Goal: Check status: Check status

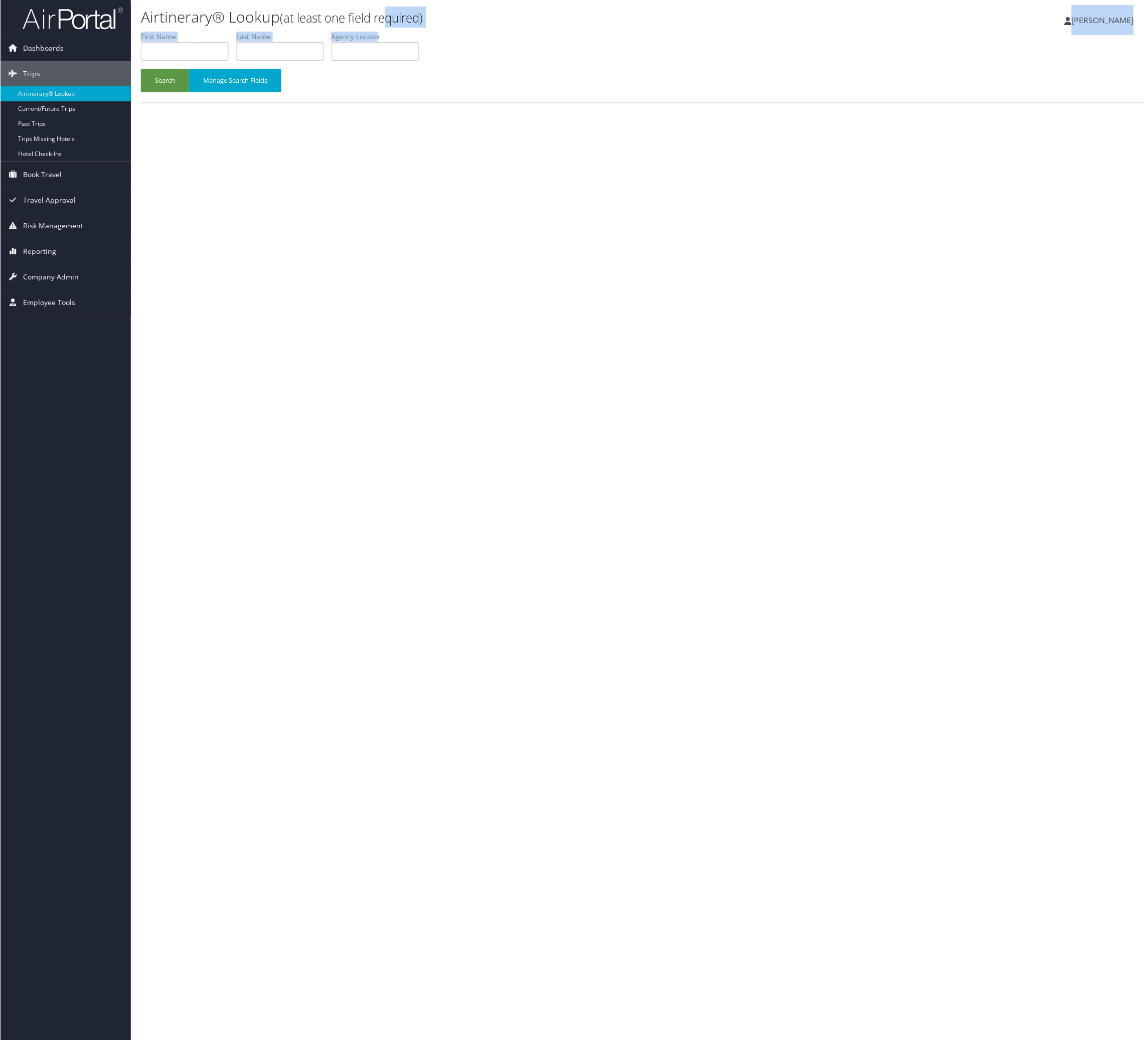
drag, startPoint x: 514, startPoint y: 43, endPoint x: 510, endPoint y: 74, distance: 31.3
click at [514, 60] on div "Airtinerary® Lookup (at least one field required) [PERSON_NAME] [PERSON_NAME] M…" at bounding box center [642, 523] width 1024 height 1046
click at [419, 60] on input "text" at bounding box center [375, 51] width 88 height 18
paste input "QHYWMY"
type input "QHYWMY"
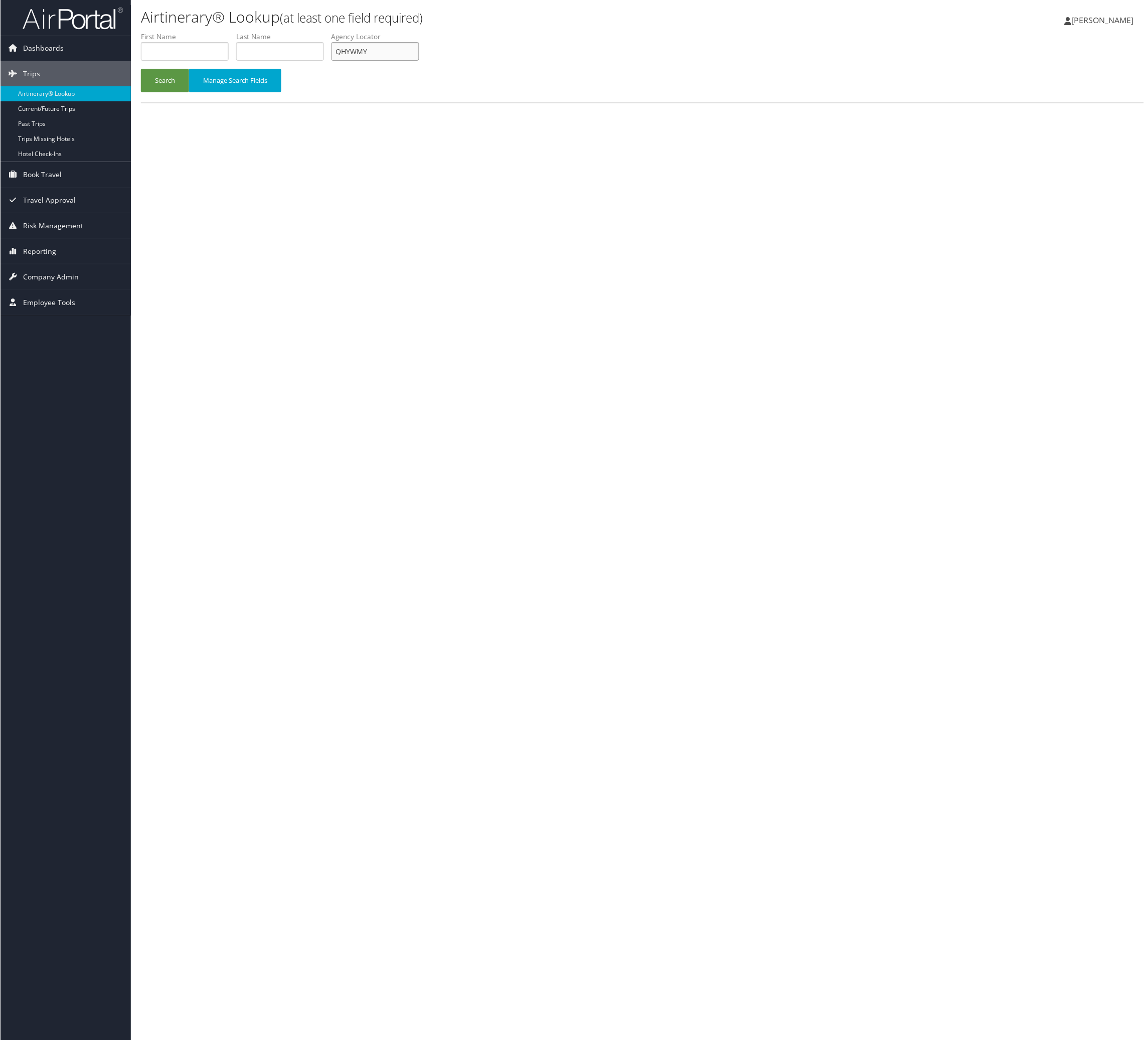
click at [141, 69] on button "Search" at bounding box center [165, 80] width 48 height 24
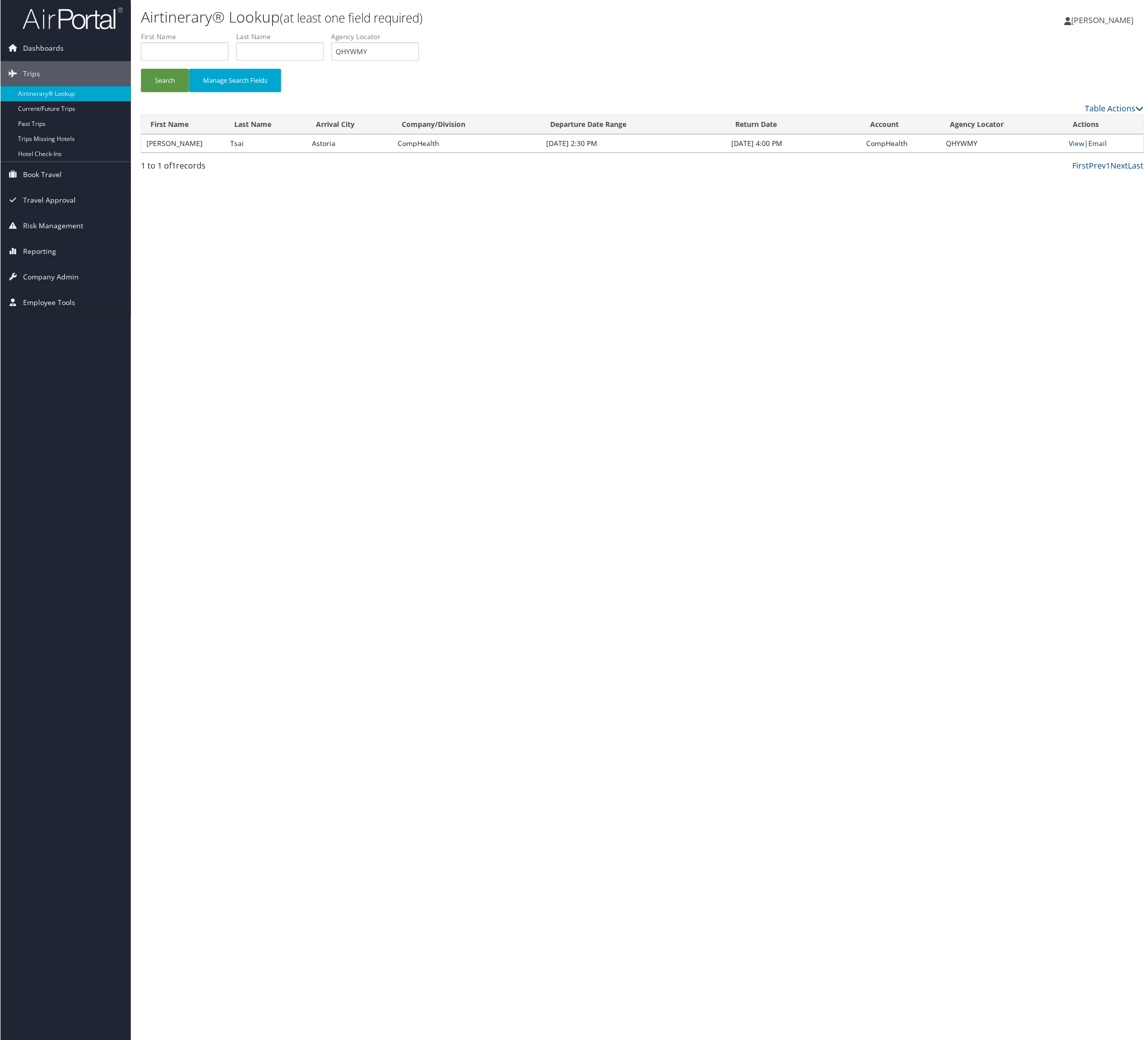
click at [1107, 148] on link "Email" at bounding box center [1098, 143] width 18 height 10
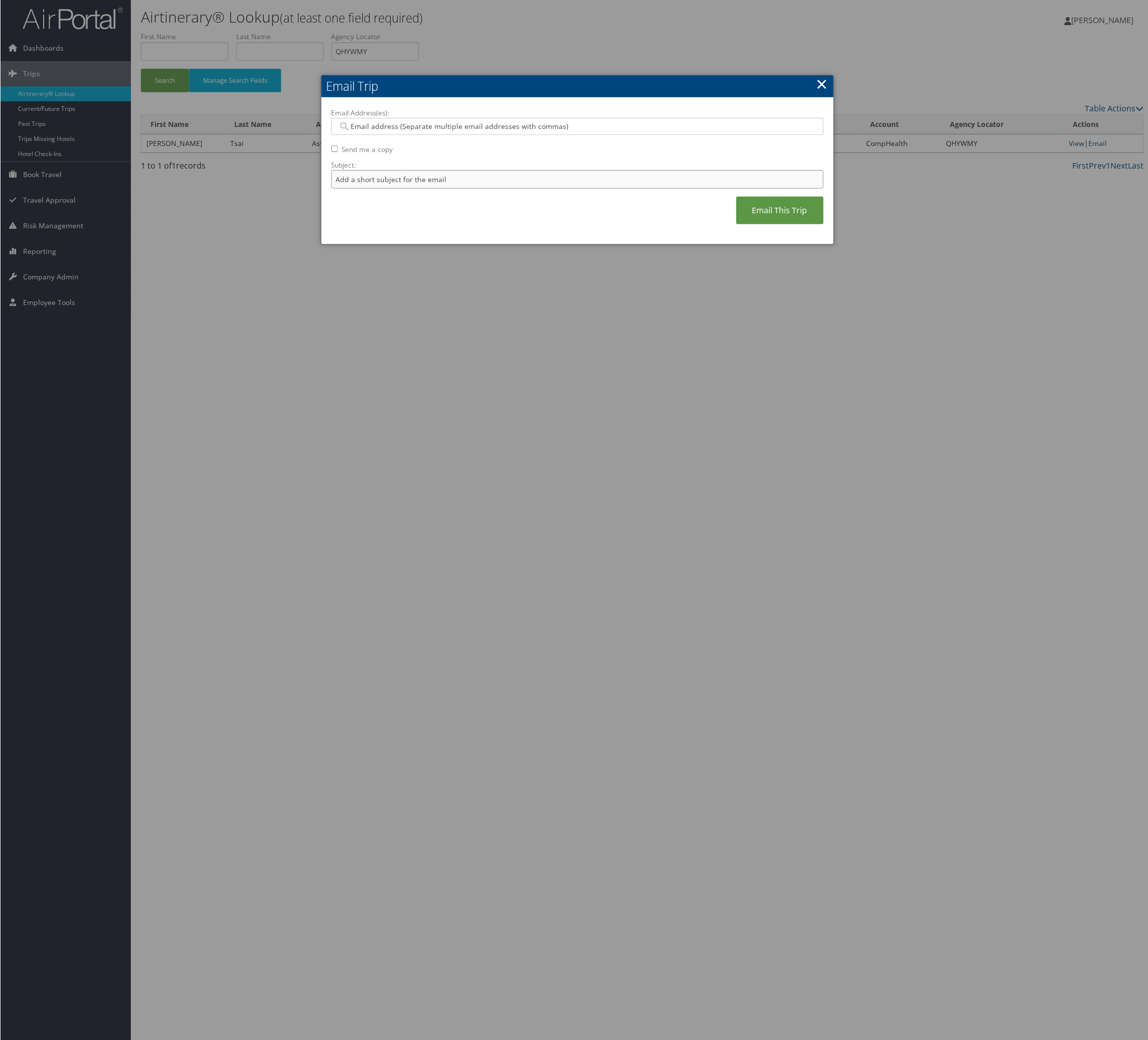
drag, startPoint x: 456, startPoint y: 223, endPoint x: 471, endPoint y: 229, distance: 16.2
click at [455, 189] on input "Subject:" at bounding box center [577, 179] width 492 height 18
click at [553, 189] on input "Itinerary Change. Please see notes in TR-748126" at bounding box center [577, 179] width 492 height 18
paste input "55757"
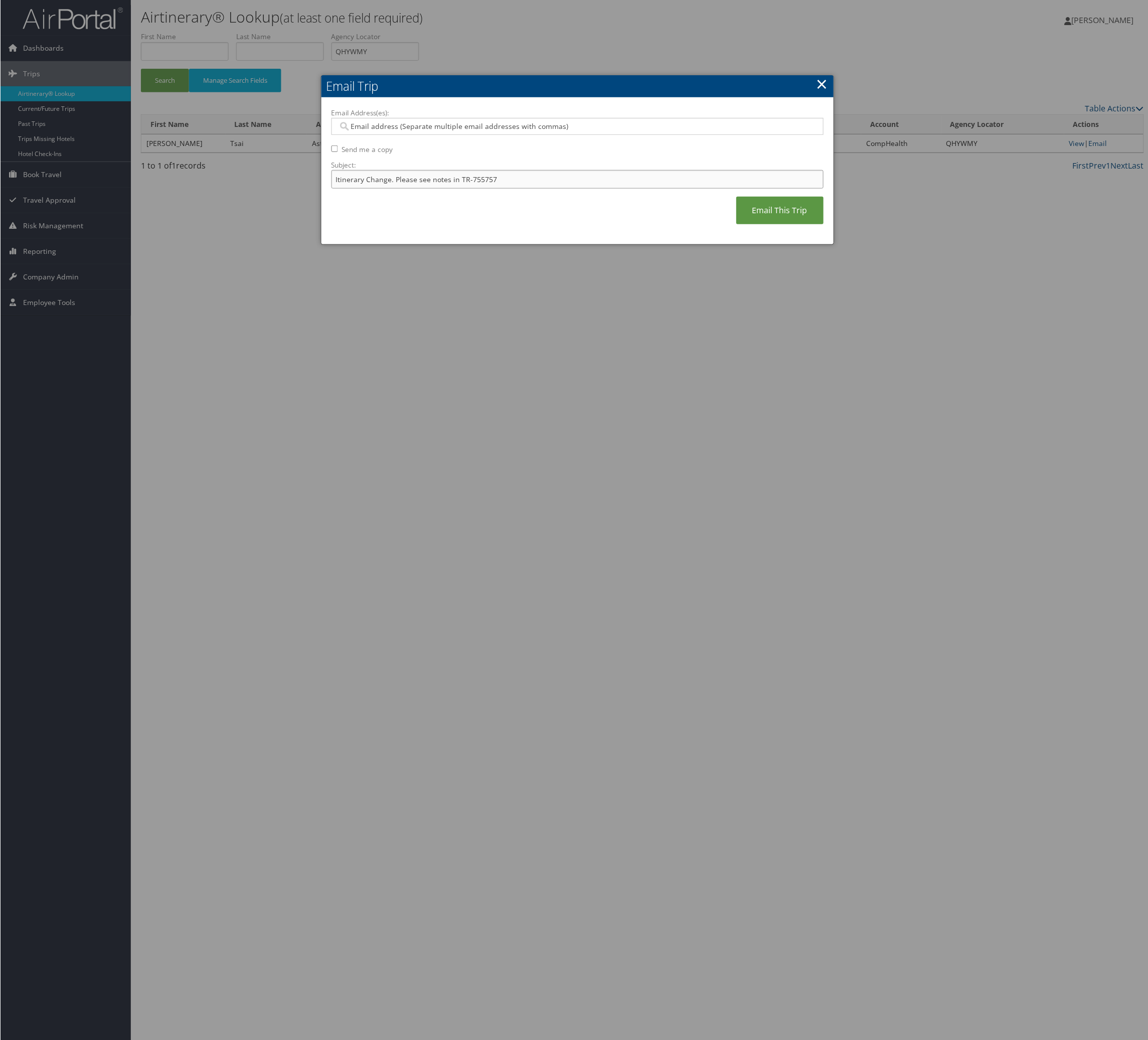
type input "Itinerary Change. Please see notes in TR-755757"
click at [522, 118] on label "Email Address(es):" at bounding box center [577, 113] width 492 height 10
click at [522, 132] on input "Email Address(es):" at bounding box center [571, 127] width 466 height 10
click at [513, 135] on div at bounding box center [577, 126] width 492 height 17
click at [519, 135] on div at bounding box center [577, 126] width 492 height 17
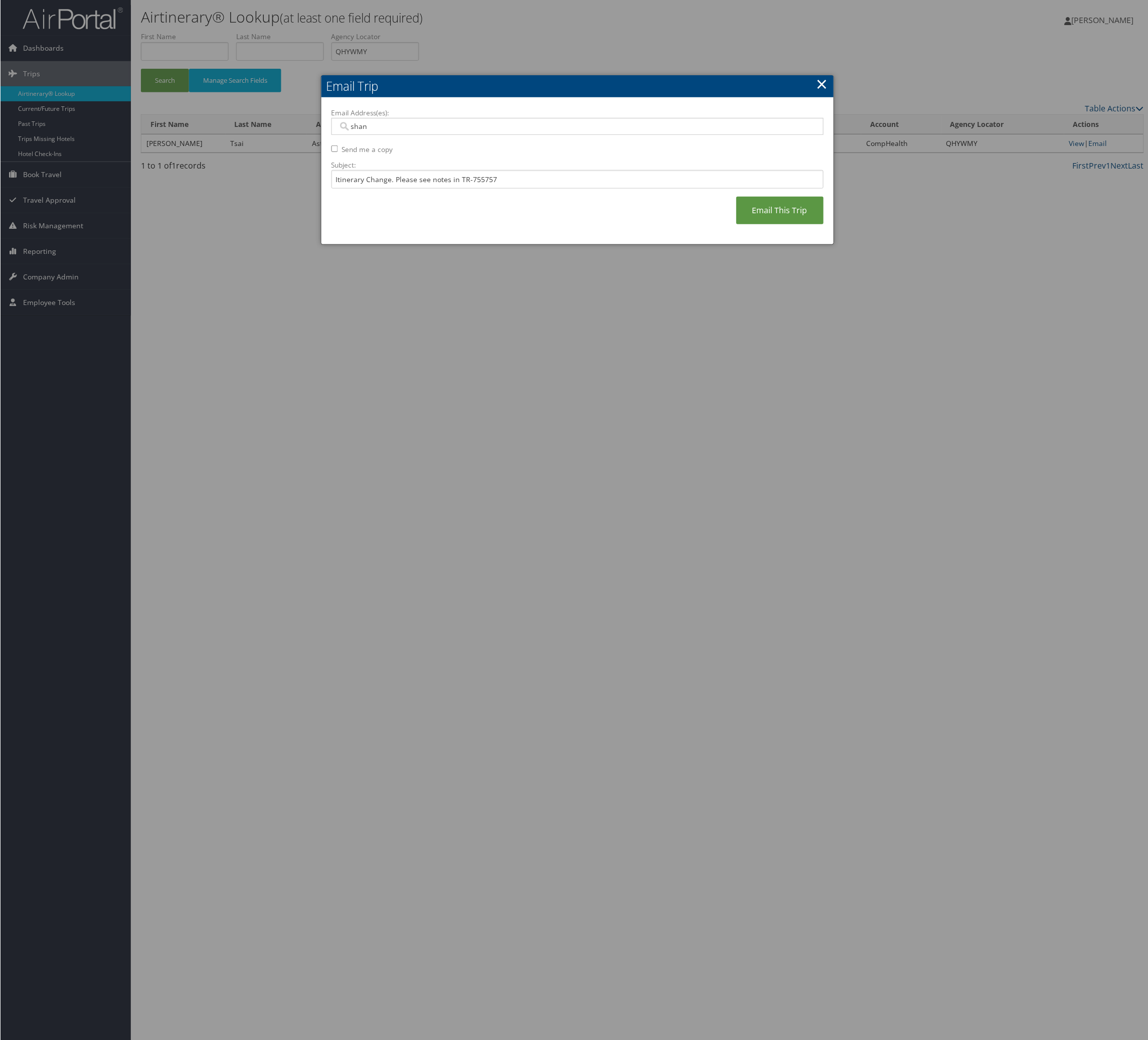
type input "[PERSON_NAME]"
drag, startPoint x: 514, startPoint y: 153, endPoint x: 540, endPoint y: 193, distance: 47.7
click at [514, 155] on div "[PERSON_NAME][EMAIL_ADDRESS][PERSON_NAME][DOMAIN_NAME]" at bounding box center [581, 161] width 476 height 15
type input "[PERSON_NAME][EMAIL_ADDRESS][PERSON_NAME][DOMAIN_NAME]"
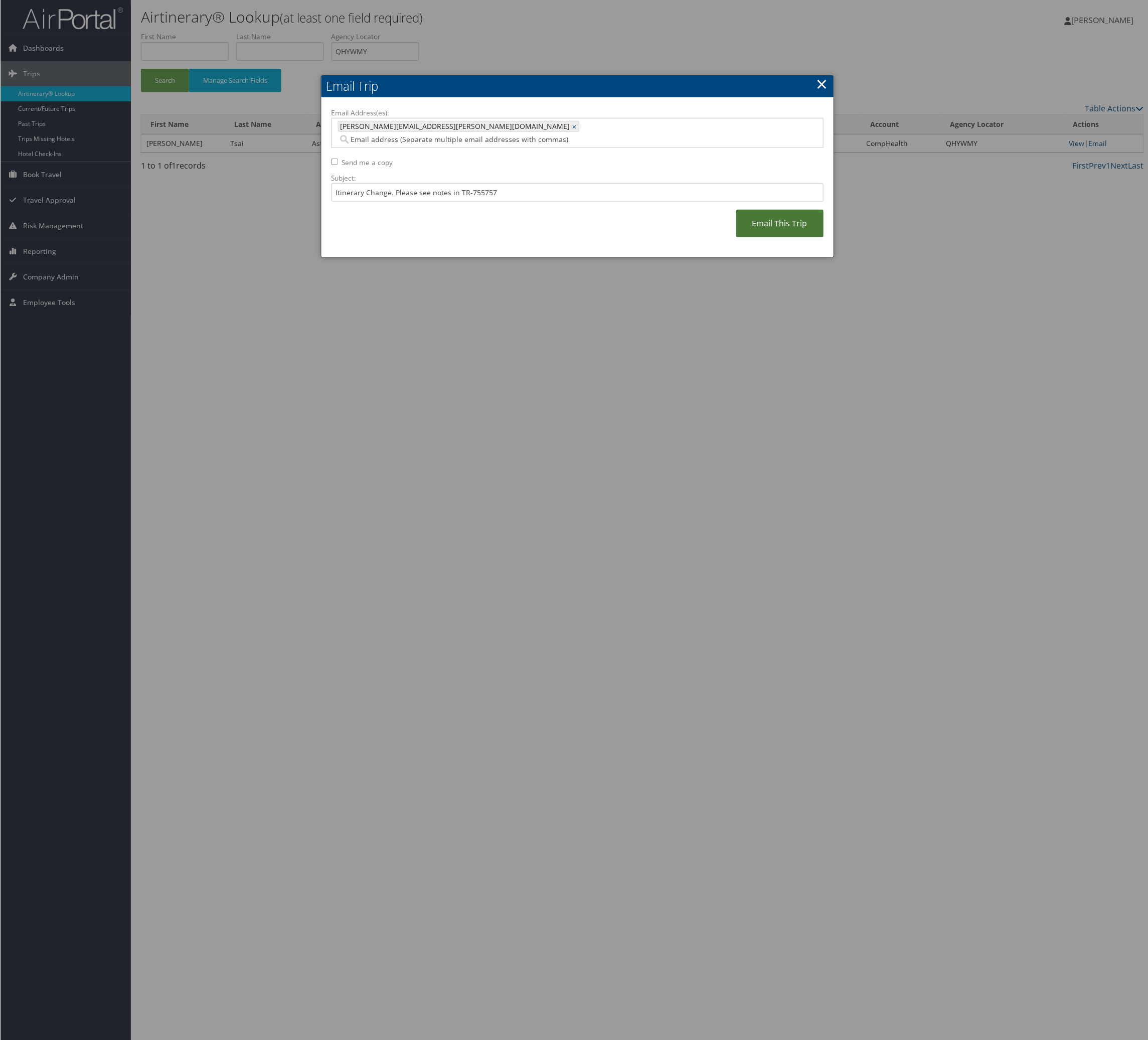
click at [737, 237] on link "Email This Trip" at bounding box center [780, 223] width 87 height 27
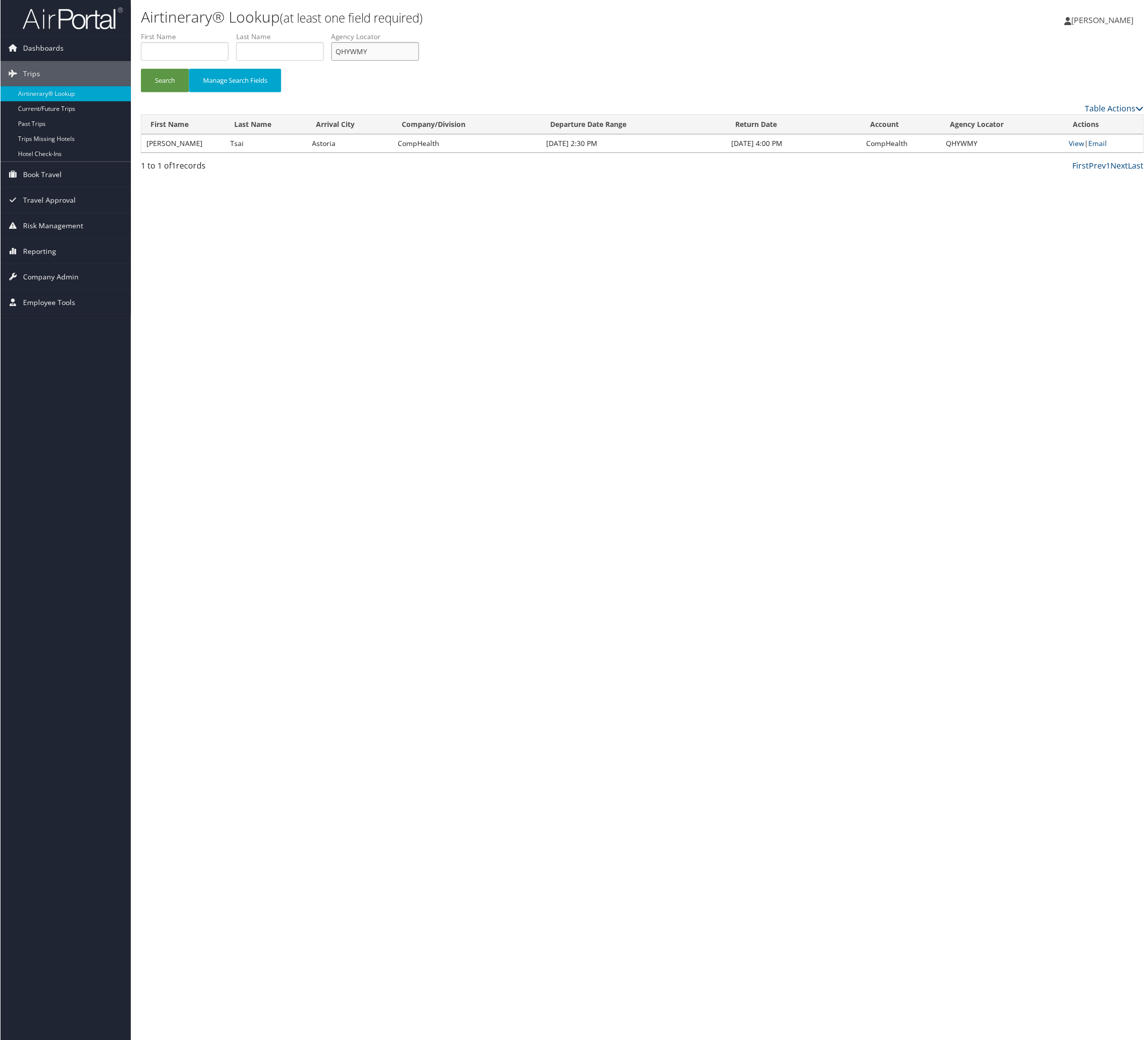
click at [419, 60] on input "QHYWMY" at bounding box center [375, 51] width 88 height 18
paste input "WFLFZN"
type input "WFLFZN"
click at [141, 69] on button "Search" at bounding box center [165, 80] width 48 height 24
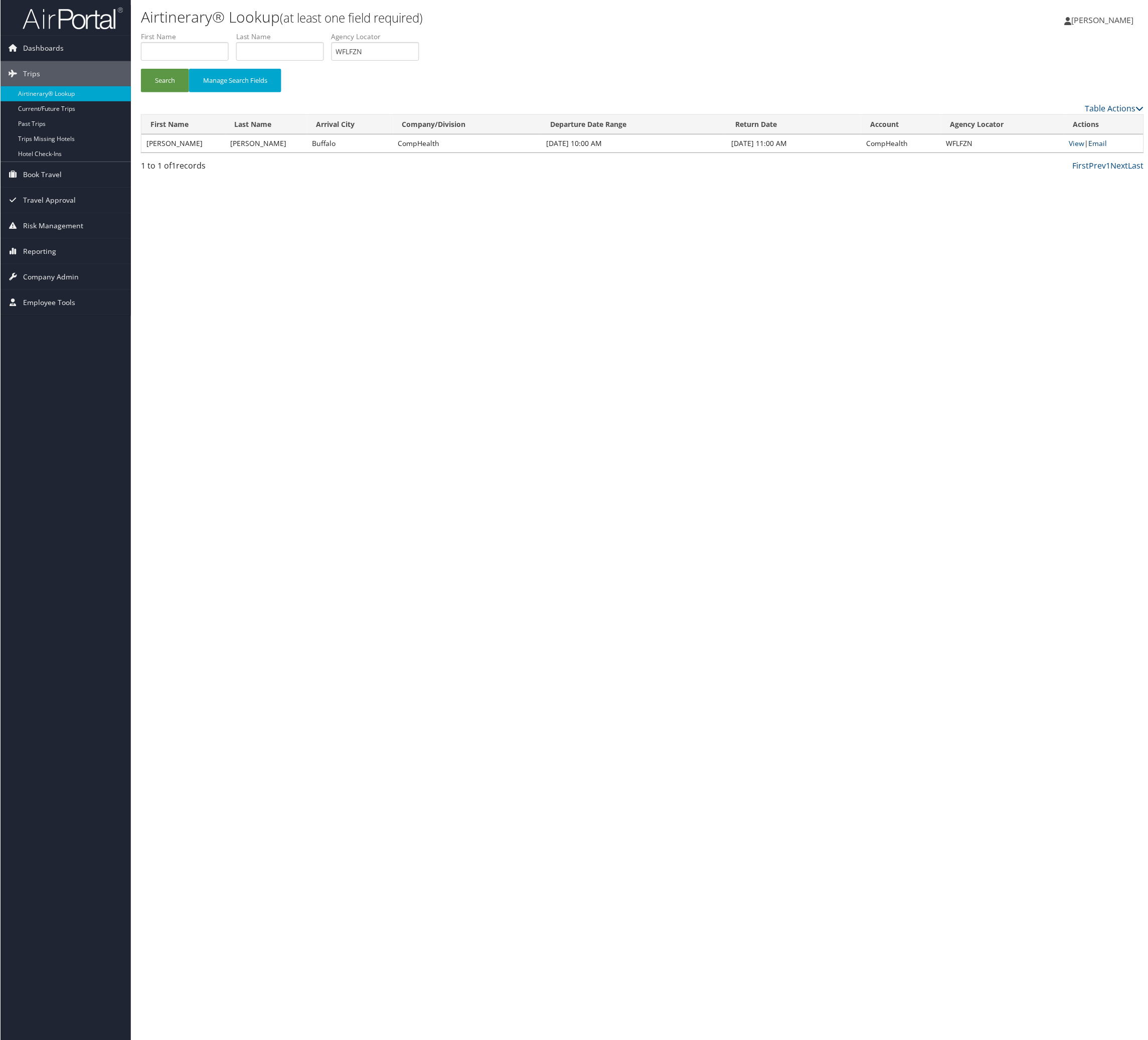
click at [1098, 148] on link "Email" at bounding box center [1098, 143] width 18 height 10
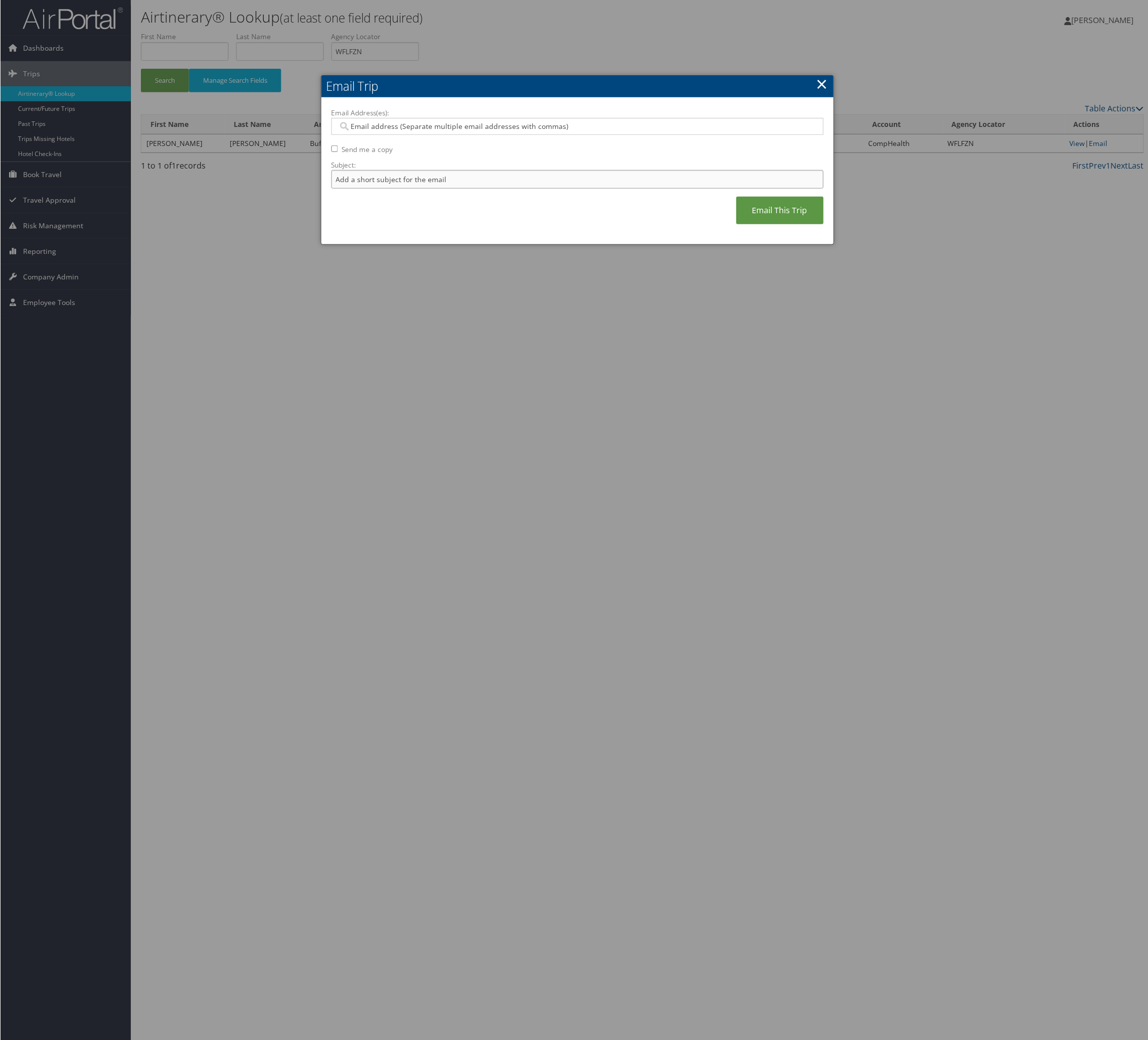
click at [483, 189] on input "Subject:" at bounding box center [577, 179] width 492 height 18
click at [522, 189] on input "Itinerary Change. Please see notes in TR-748126" at bounding box center [577, 179] width 492 height 18
click at [559, 189] on input "Itinerary Change. Please see notes in TR-748126" at bounding box center [577, 179] width 492 height 18
paste input "58178"
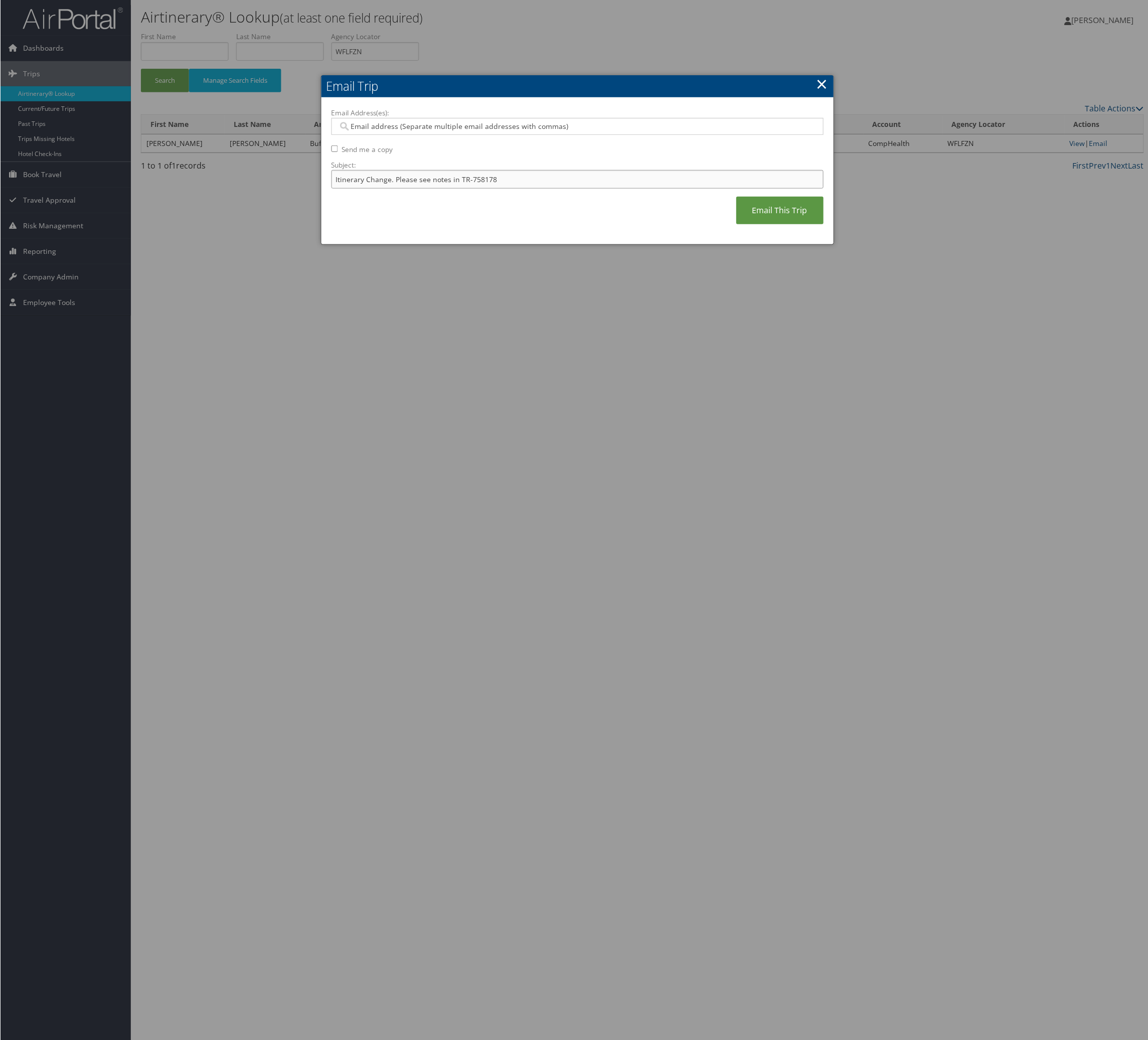
type input "Itinerary Change. Please see notes in TR-758178"
click at [527, 156] on div "Email Address(es): Send me a copy Subject: Itinerary Change. Please see notes i…" at bounding box center [577, 172] width 492 height 127
click at [527, 132] on input "Email Address(es):" at bounding box center [571, 127] width 466 height 10
type input "sydnee"
click at [534, 157] on div "[EMAIL_ADDRESS][PERSON_NAME][DOMAIN_NAME]" at bounding box center [581, 161] width 476 height 10
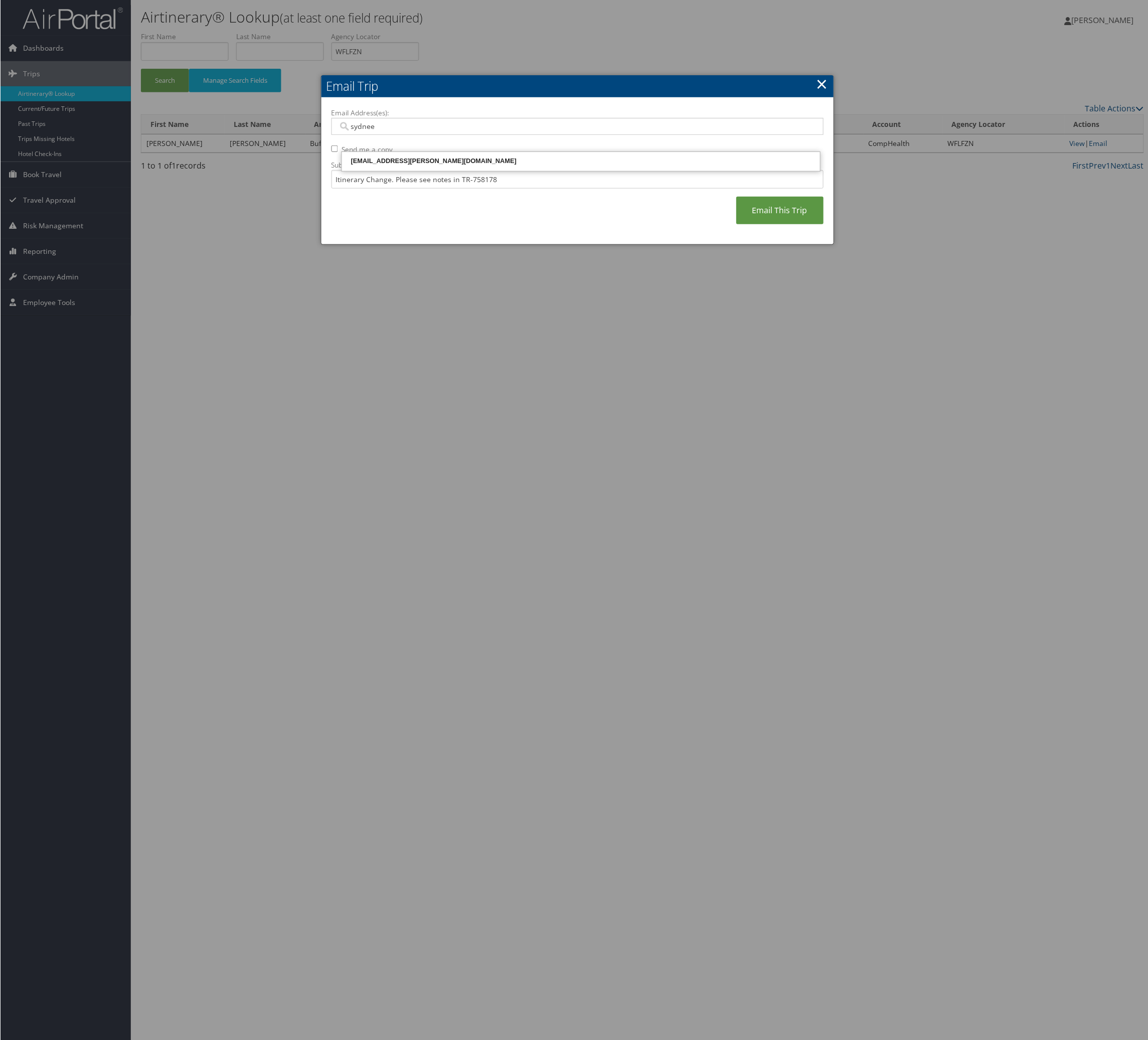
type input "[EMAIL_ADDRESS][PERSON_NAME][DOMAIN_NAME]"
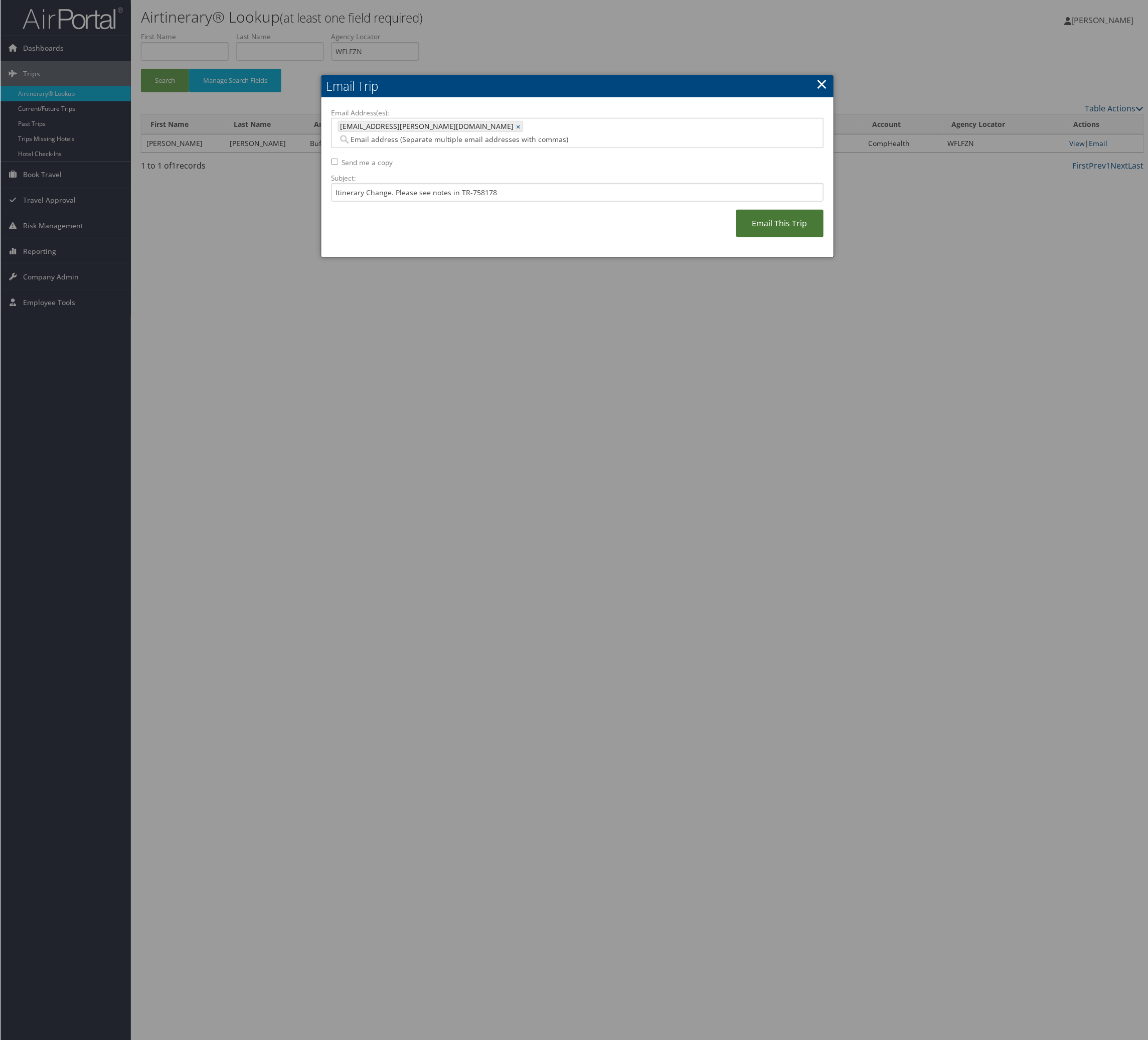
click at [737, 237] on link "Email This Trip" at bounding box center [780, 223] width 87 height 27
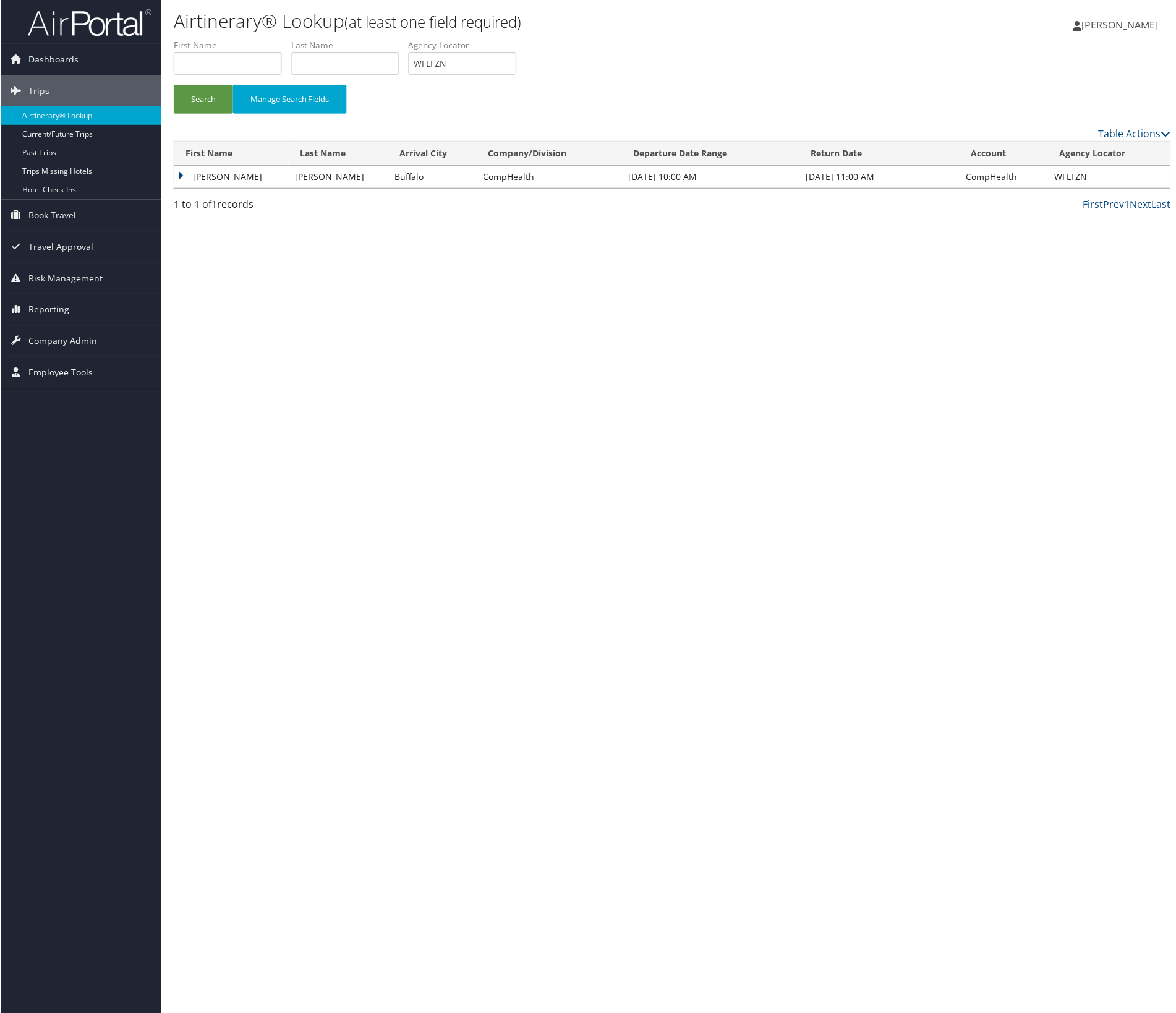
click at [345, 808] on div "Airtinerary® Lookup (at least one field required) [PERSON_NAME] [PERSON_NAME] M…" at bounding box center [672, 510] width 1022 height 1020
